Goal: Task Accomplishment & Management: Complete application form

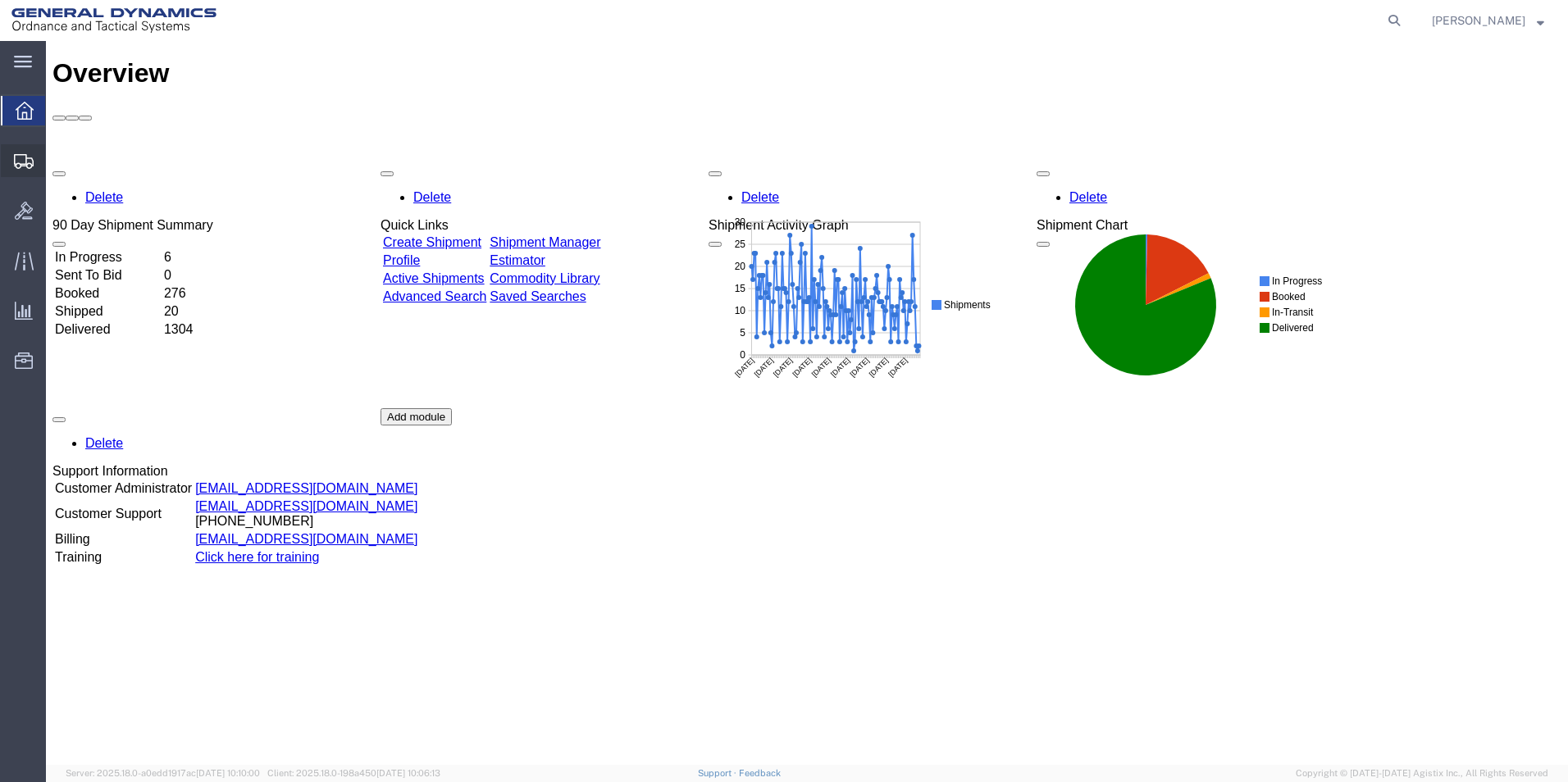
click at [0, 0] on span "Create Shipment" at bounding box center [0, 0] width 0 height 0
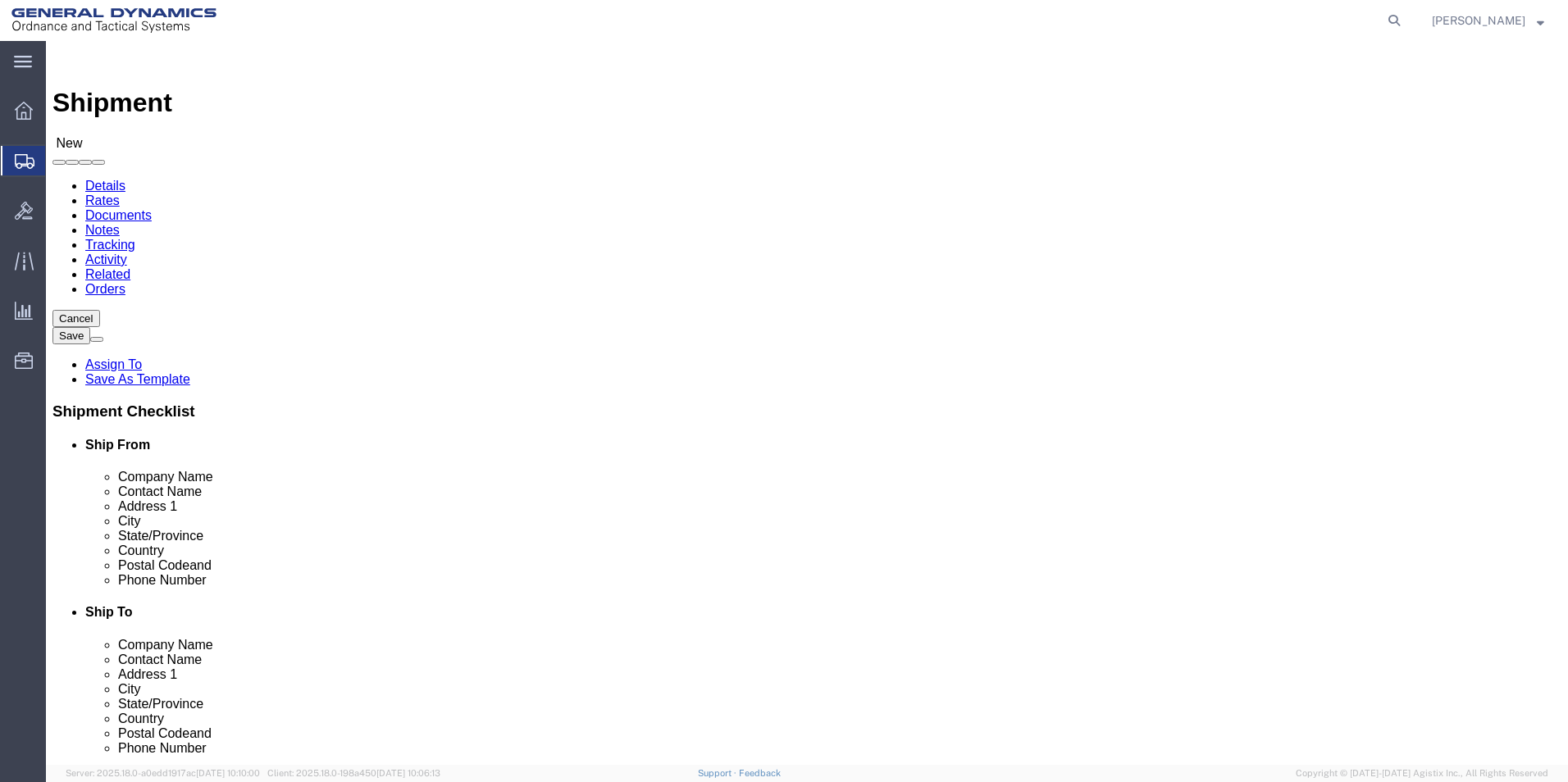
select select
select select "MYPROFILE"
select select "PA"
click input "text"
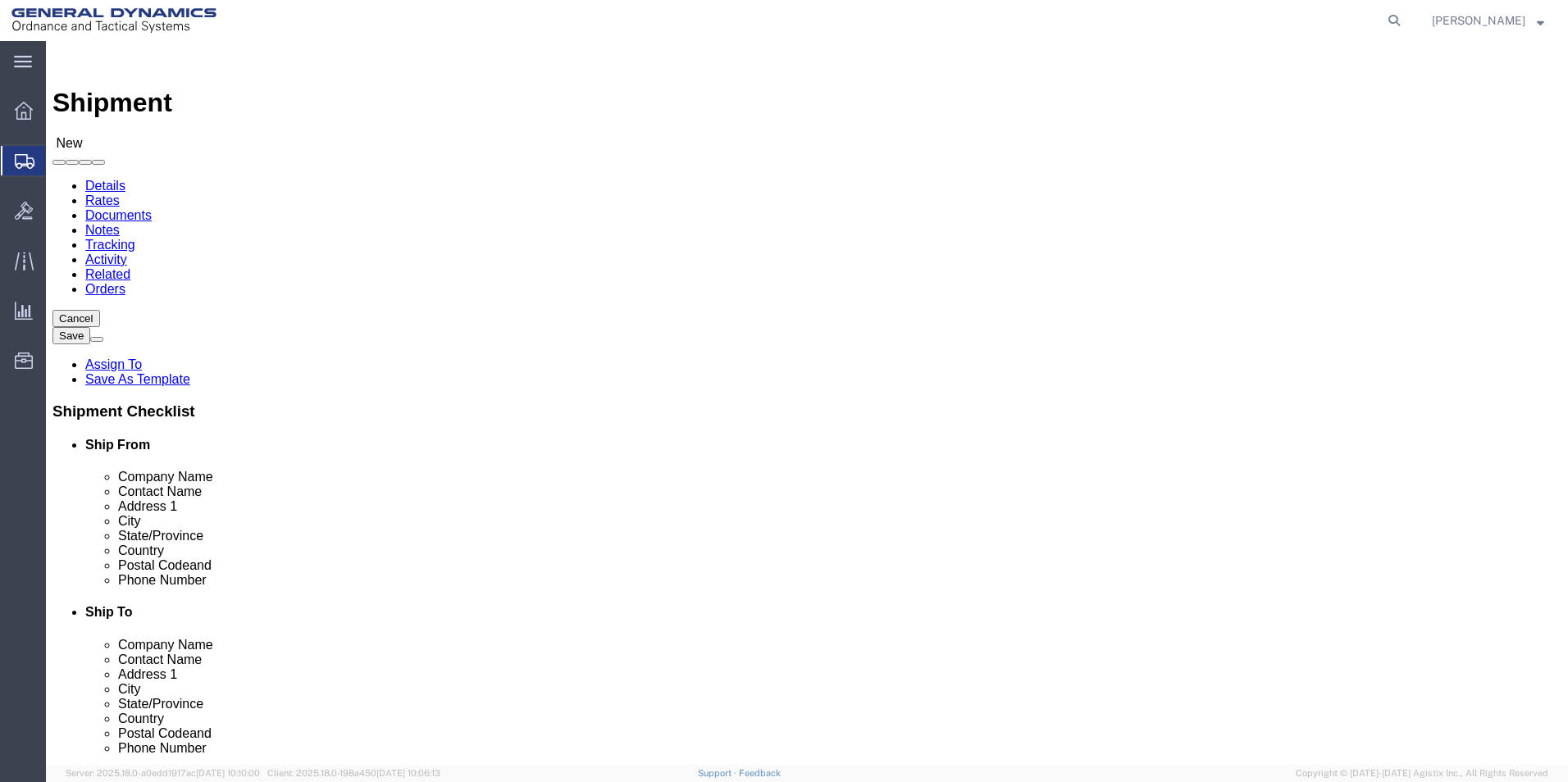
type input "[PERSON_NAME]"
click p "- [PERSON_NAME] METROLOGY - () [STREET_ADDRESS][US_STATE]"
select select "PA"
type input "[PERSON_NAME] METROLOGY"
click input "text"
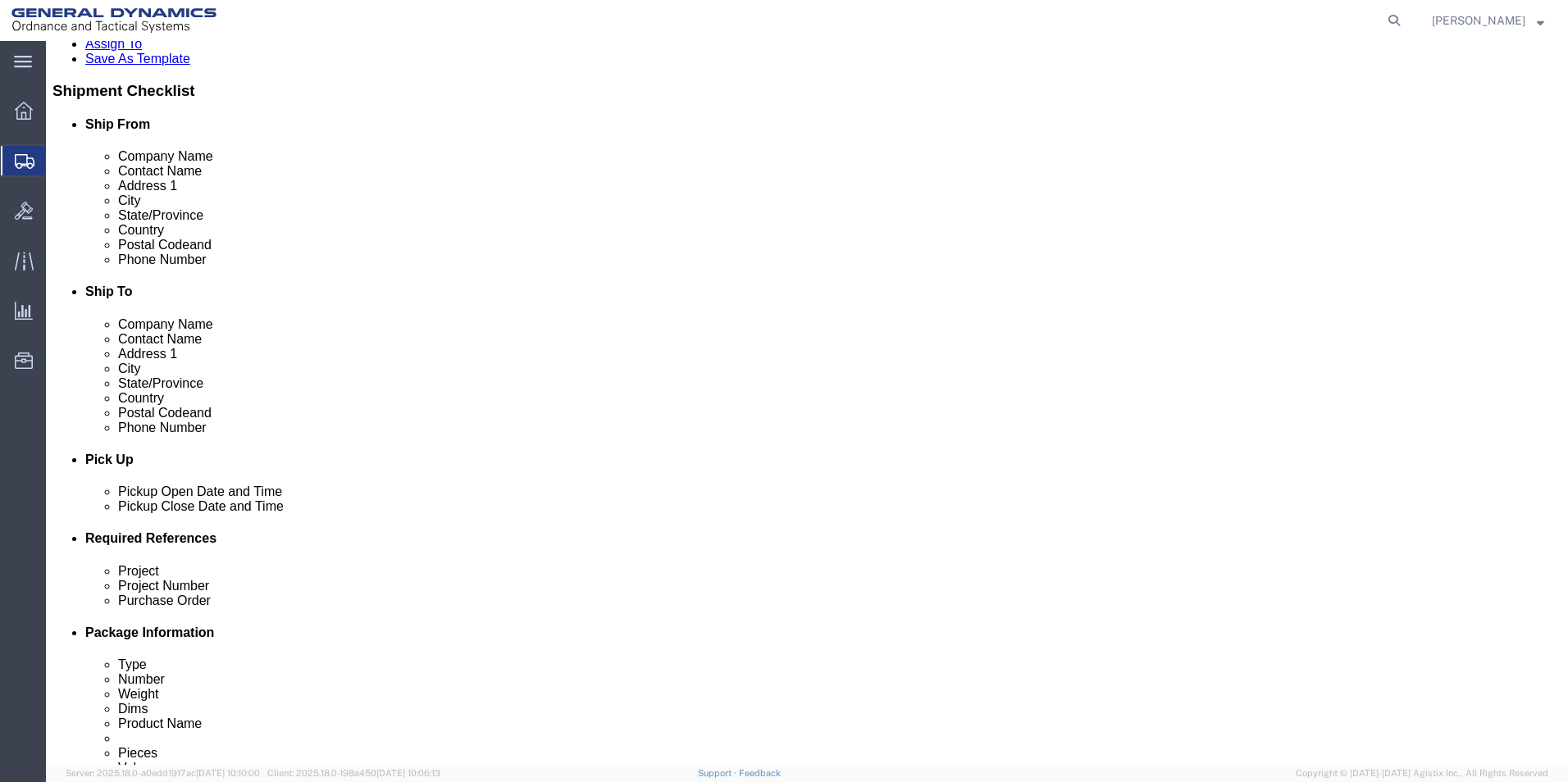
scroll to position [410, 0]
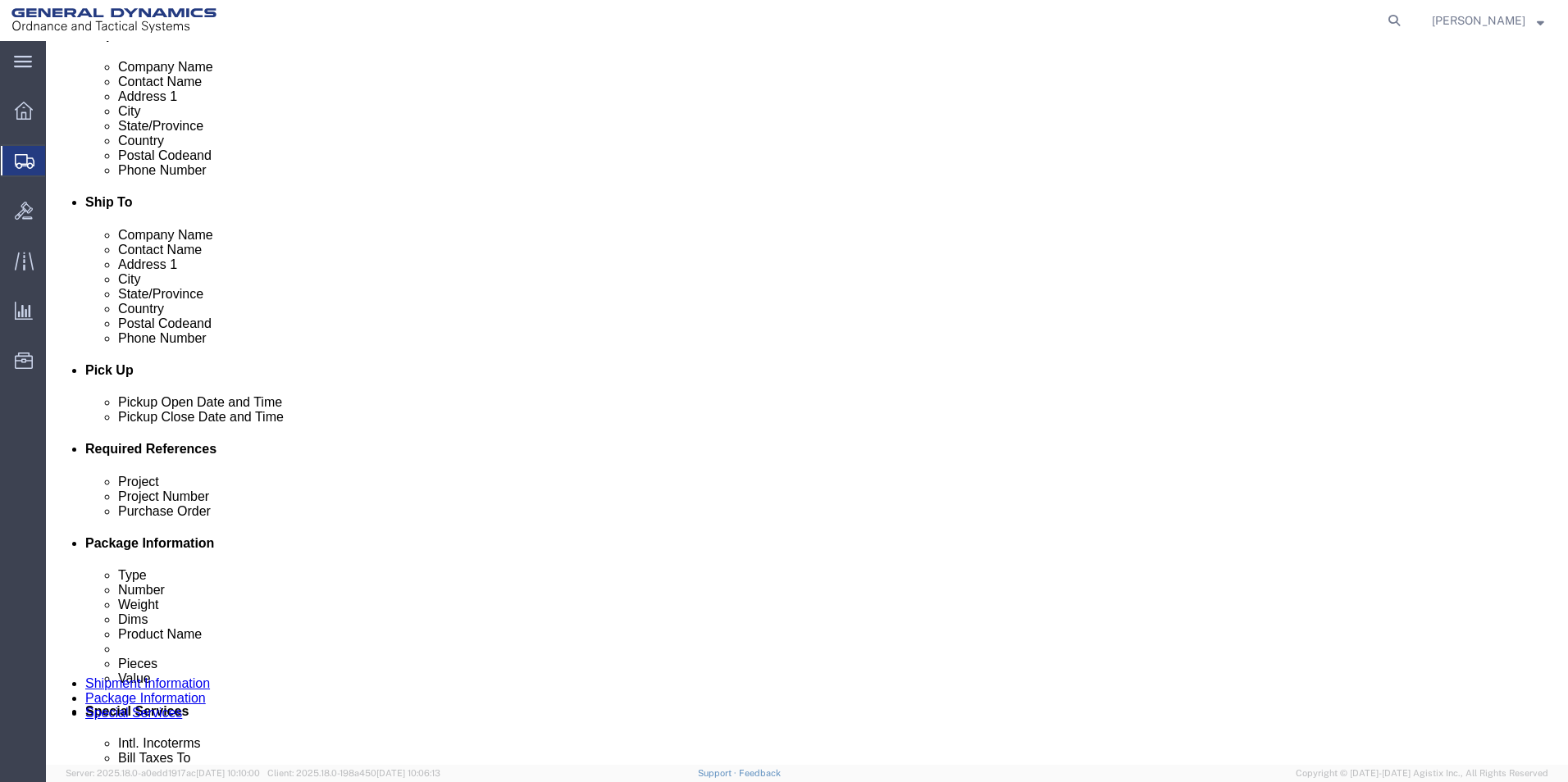
type input "[PERSON_NAME]"
click div "[DATE] 1:00 PM"
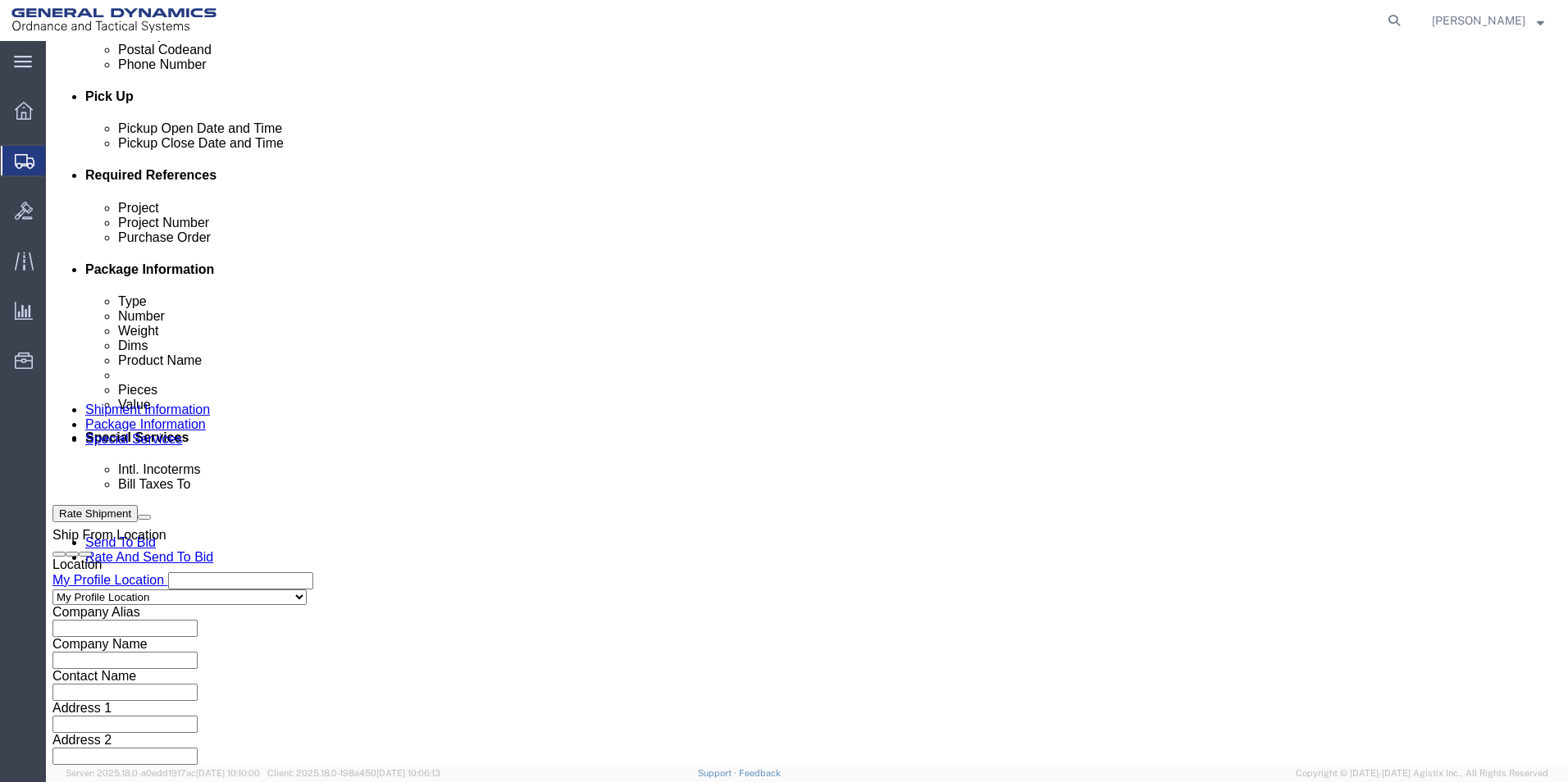
type input "2:00 PM"
click button "Apply"
click input "text"
type input "NA"
click input "text"
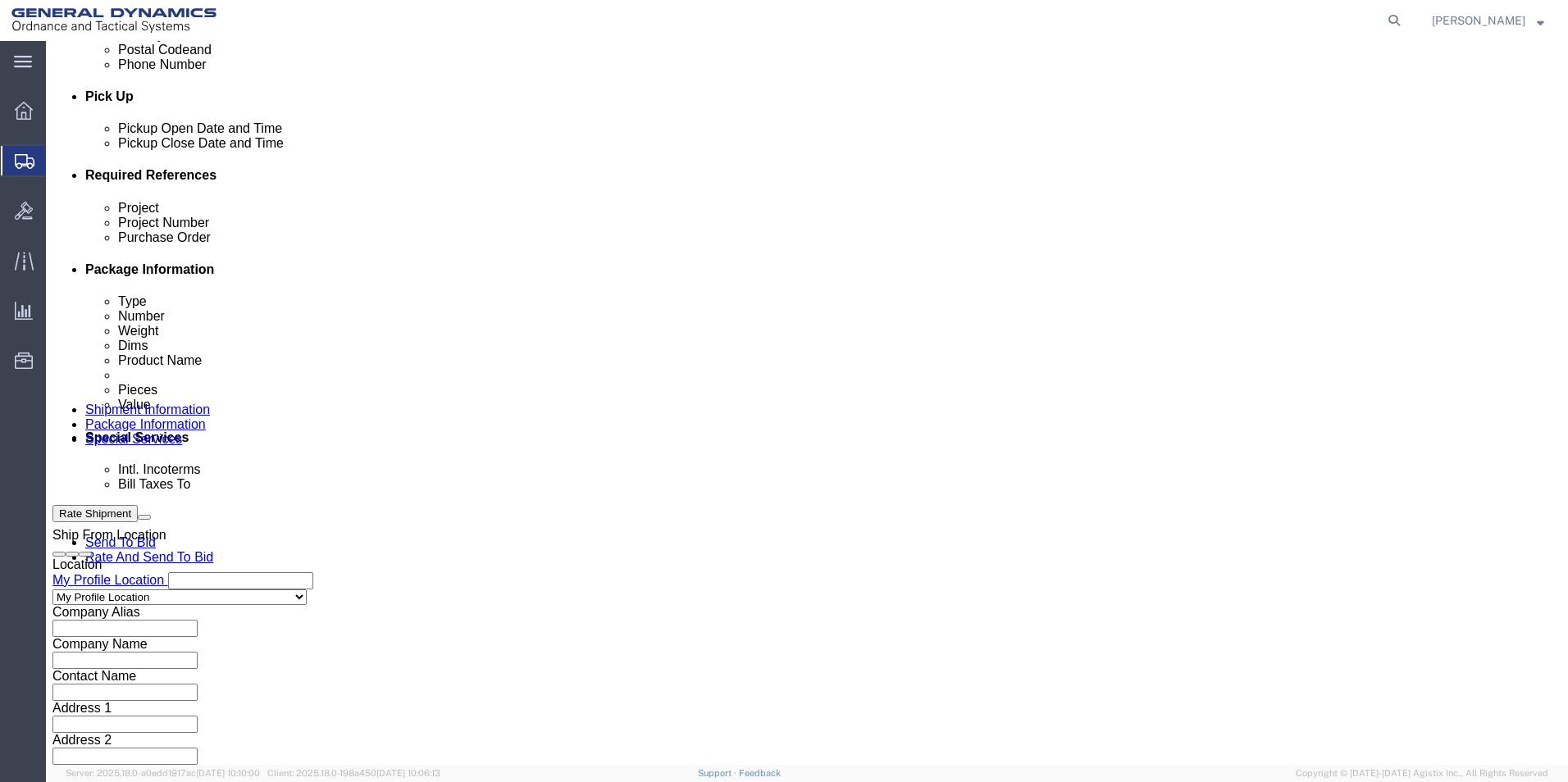
type input "NA"
click input "text"
type input "119303"
click button "Continue"
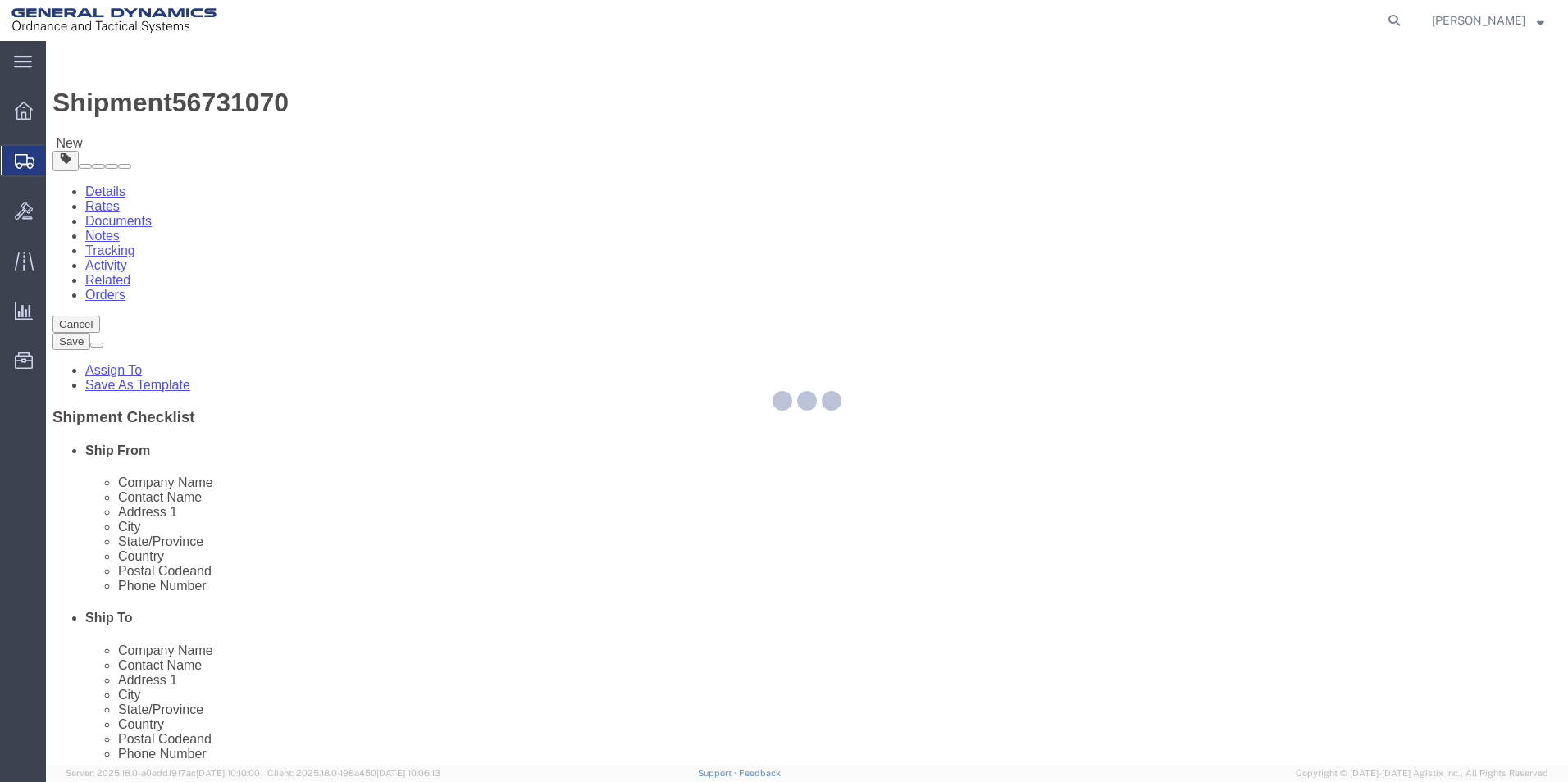
select select "CBOX"
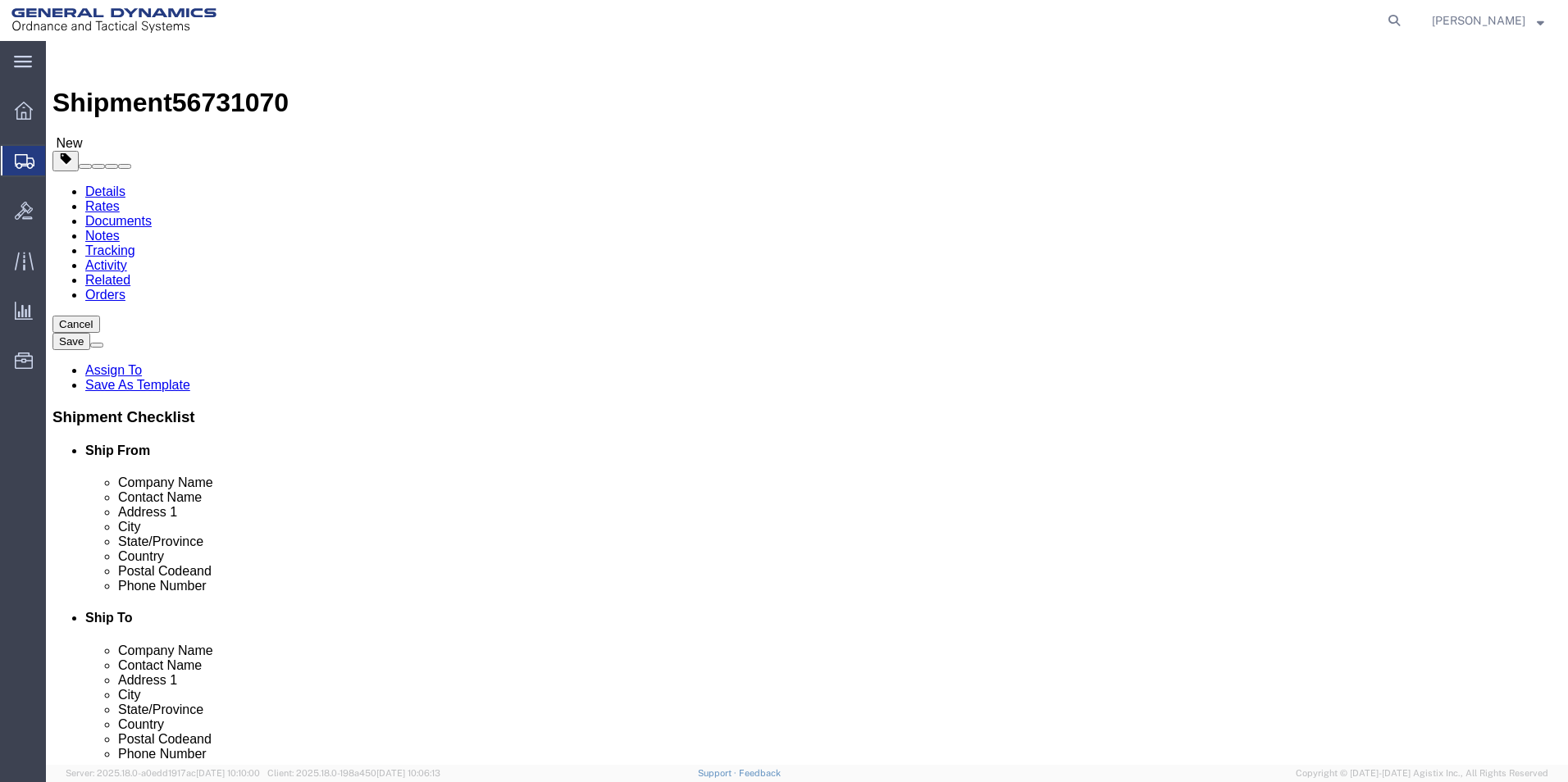
click input "text"
type input "10"
click input "text"
type input "5"
click input "text"
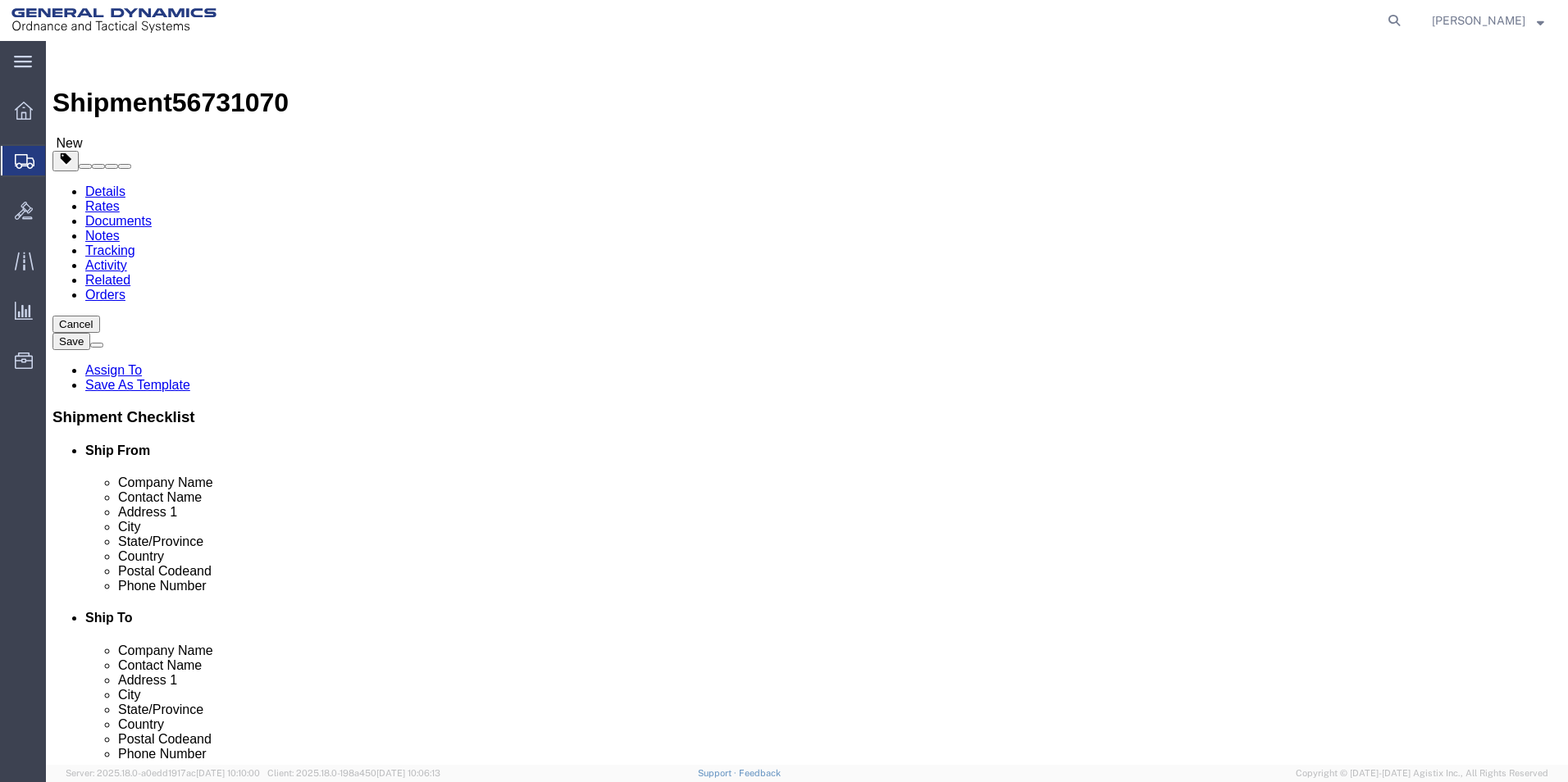
type input "4"
click input "0.00"
type input "1.00"
click link "Add Content"
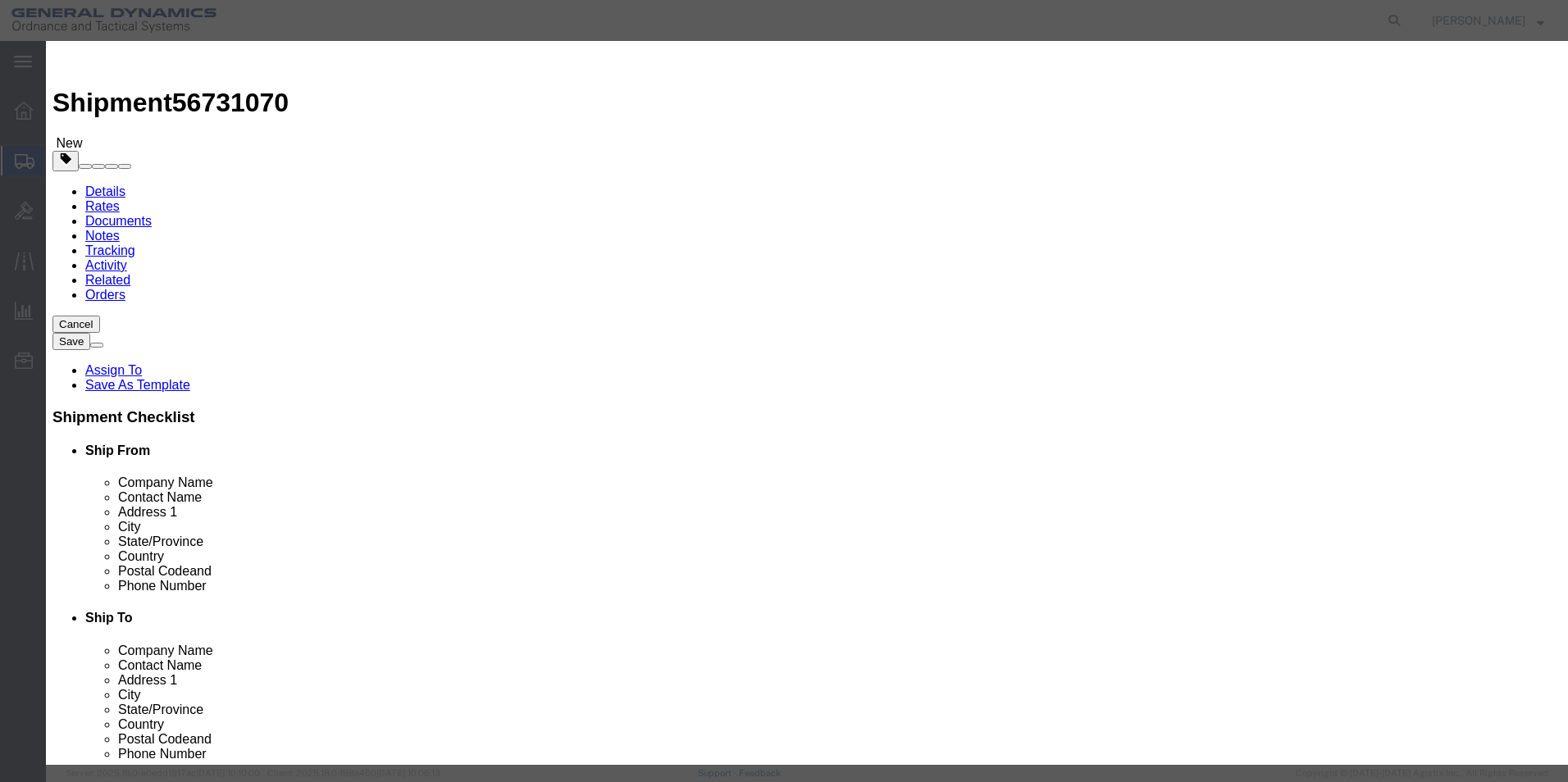
click input "text"
type input "Temperature Gun"
click input "0"
type input "1"
click input "text"
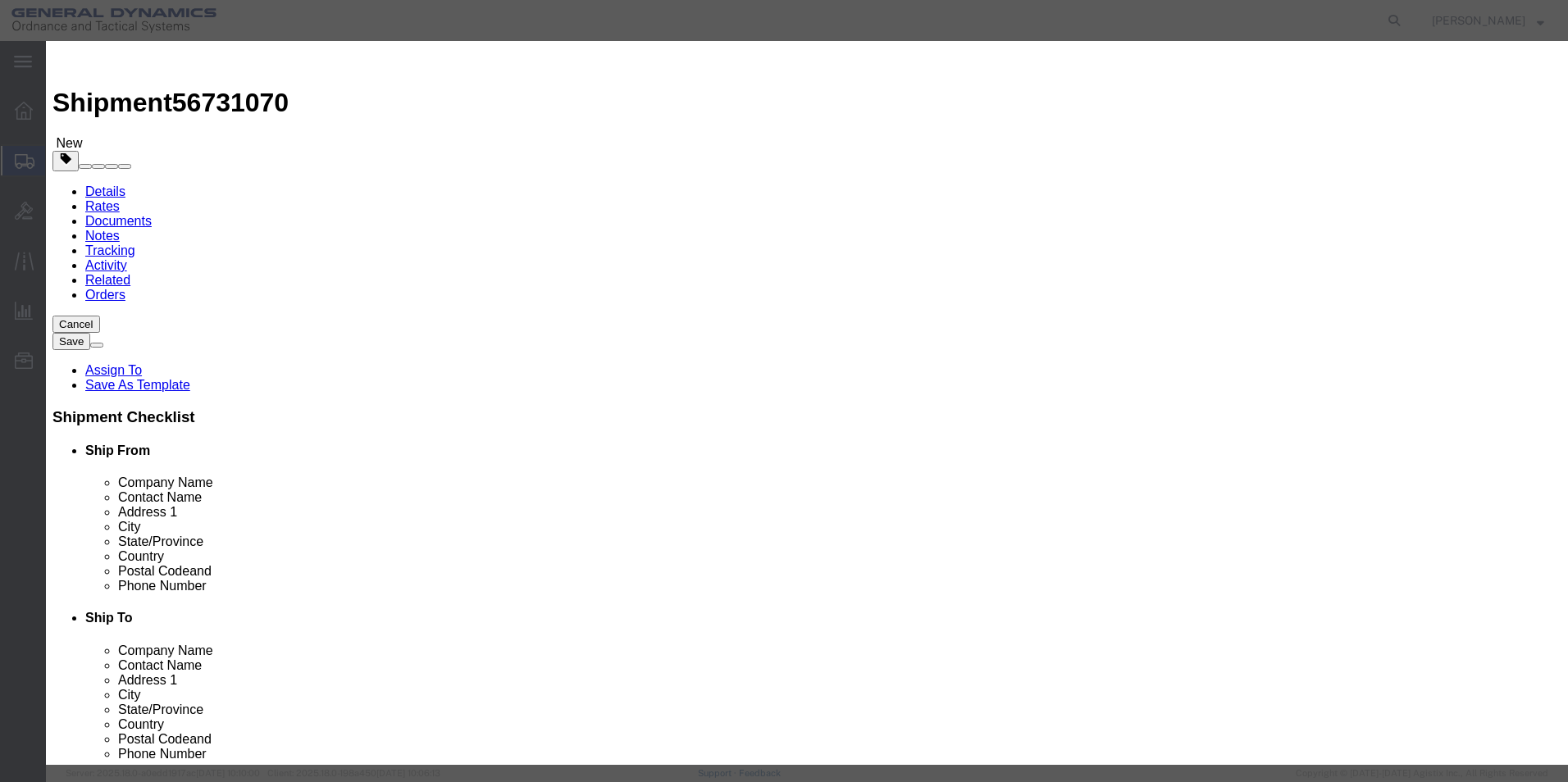
type input "800"
click select "Select 50 55 60 65 70 85 92.5 100 125 175 250 300 400"
select select "70"
click select "Select 50 55 60 65 70 85 92.5 100 125 175 250 300 400"
click button "Save & Close"
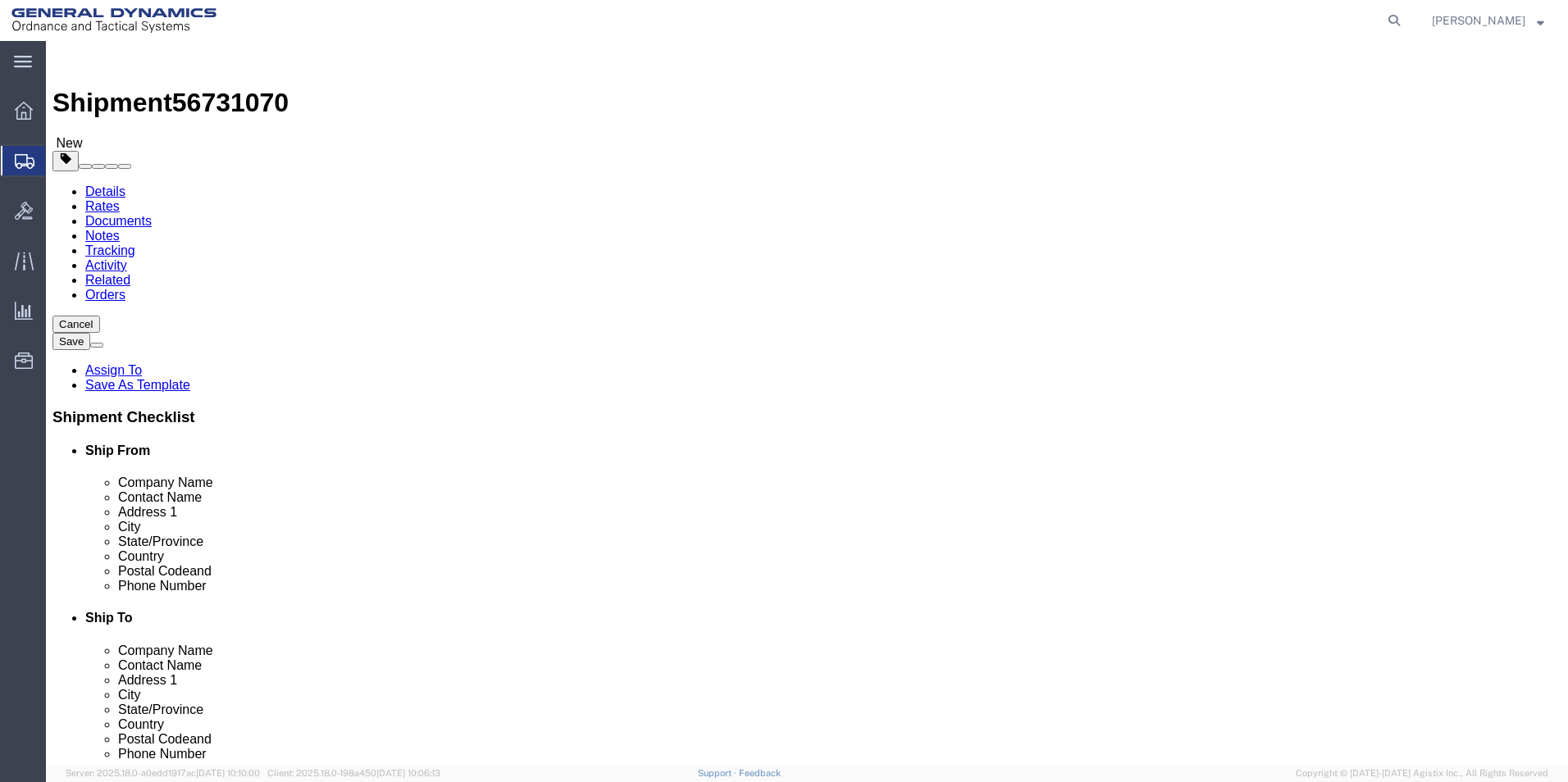
click button "Rate Shipment"
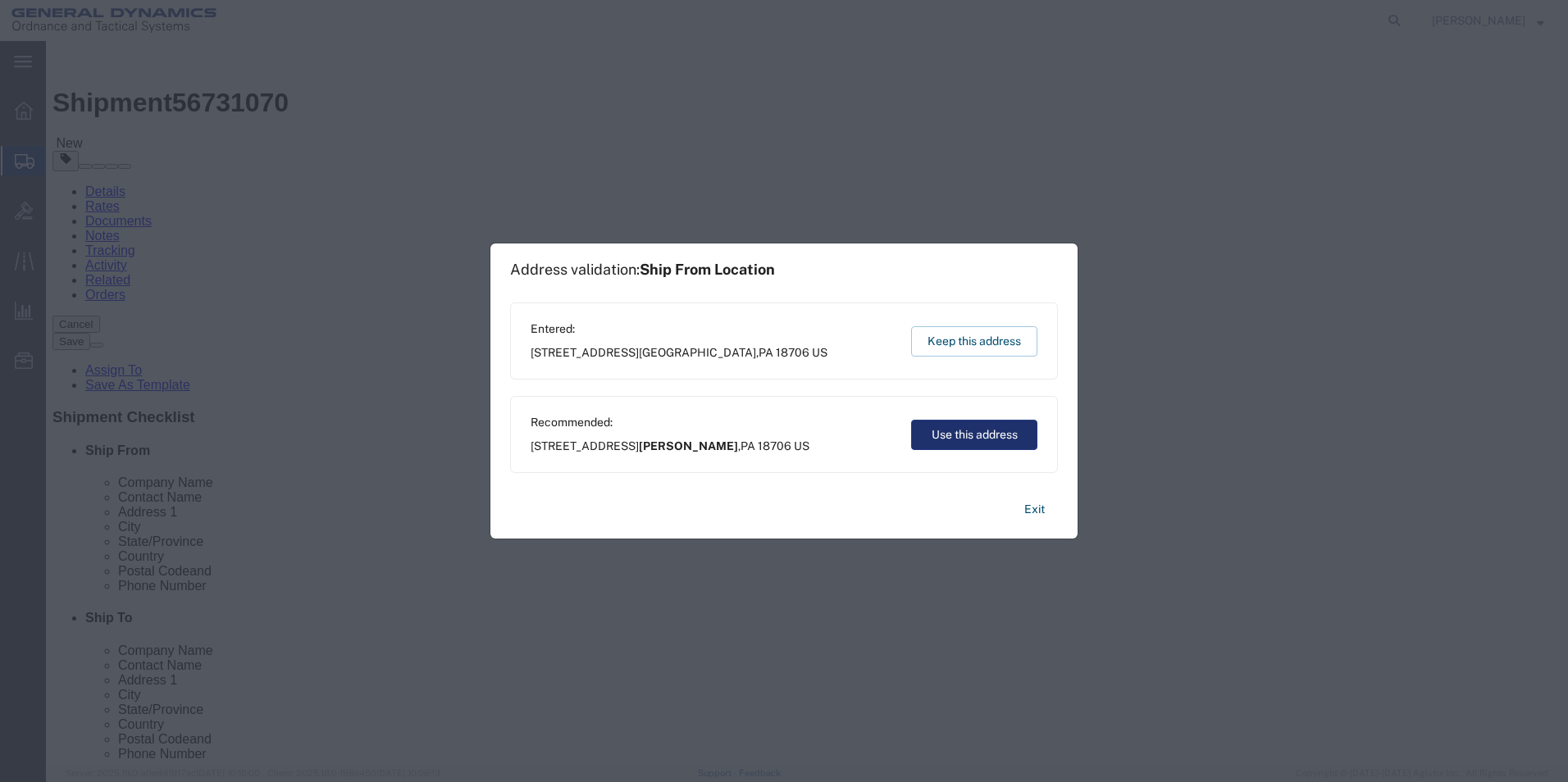
click at [990, 437] on button "Use this address" at bounding box center [974, 435] width 126 height 31
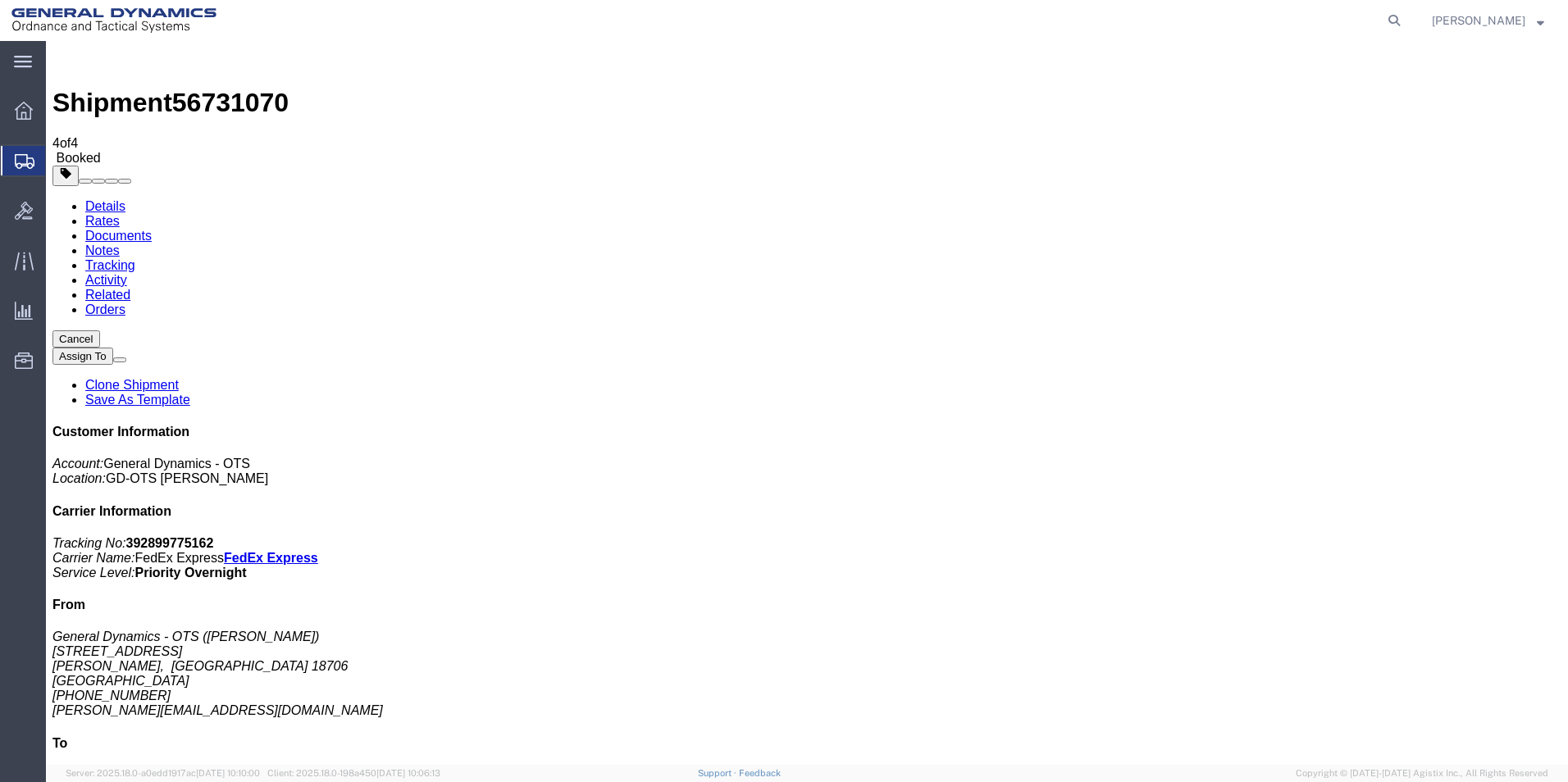
click at [102, 199] on link "Details" at bounding box center [105, 206] width 40 height 14
click link "Schedule pickup request"
